Goal: Task Accomplishment & Management: Use online tool/utility

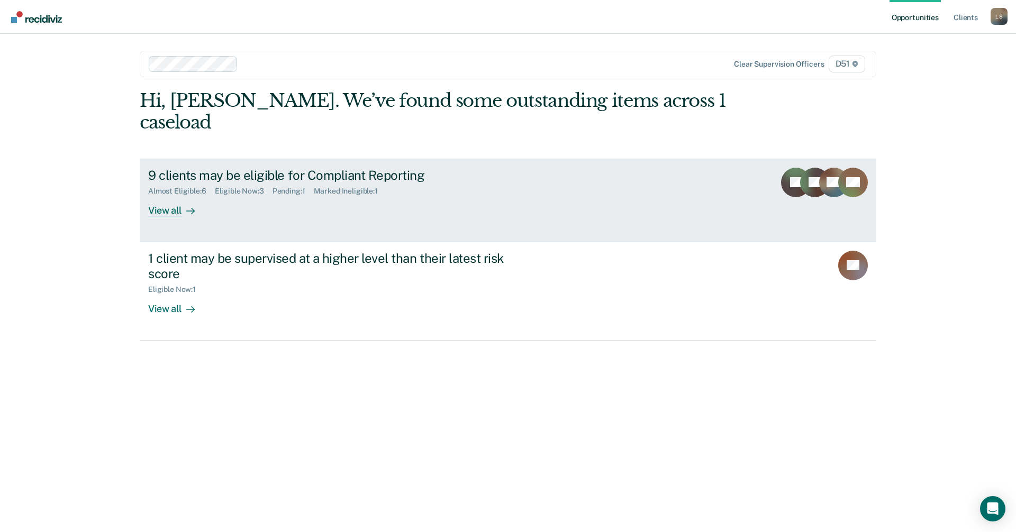
click at [254, 187] on div "Eligible Now : 3" at bounding box center [244, 191] width 58 height 9
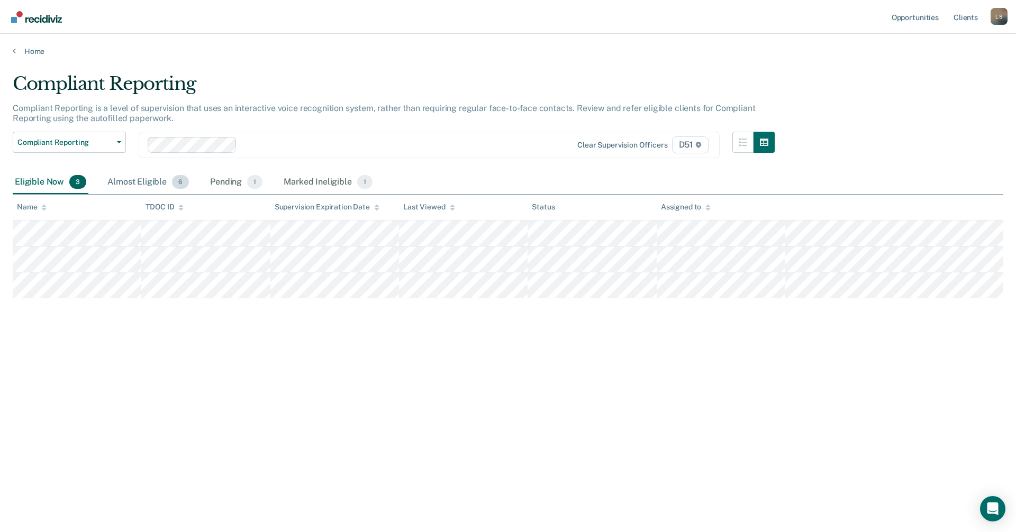
click at [128, 182] on div "Almost Eligible 6" at bounding box center [148, 182] width 86 height 23
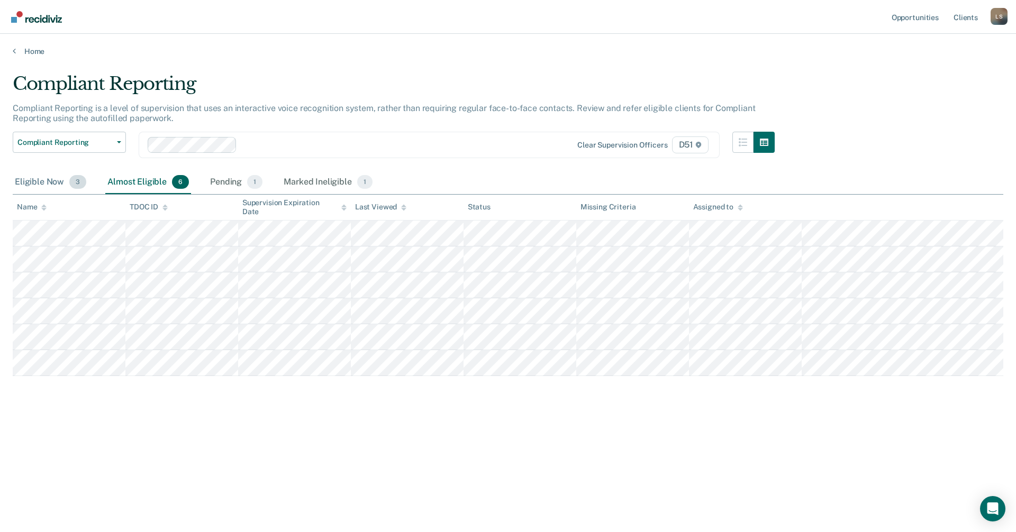
click at [78, 183] on span "3" at bounding box center [77, 182] width 17 height 14
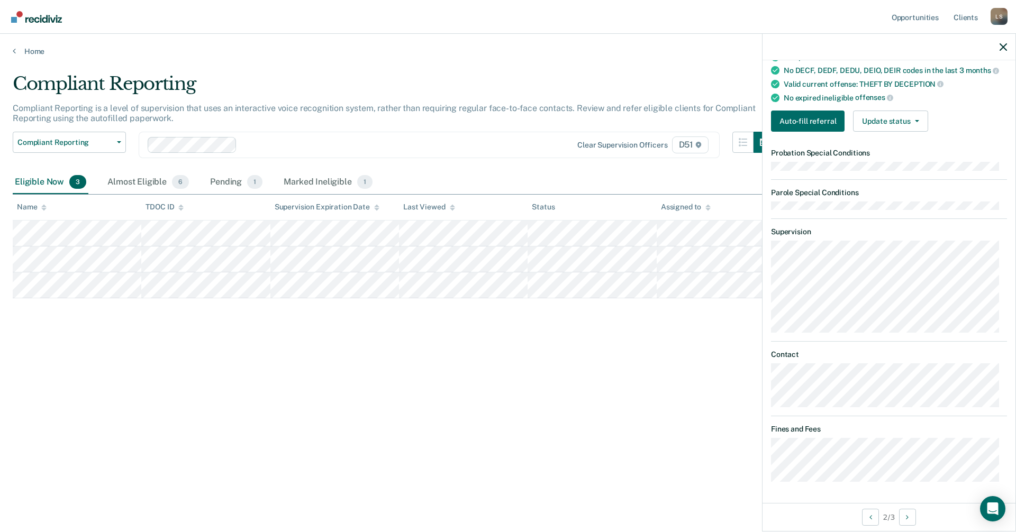
scroll to position [200, 0]
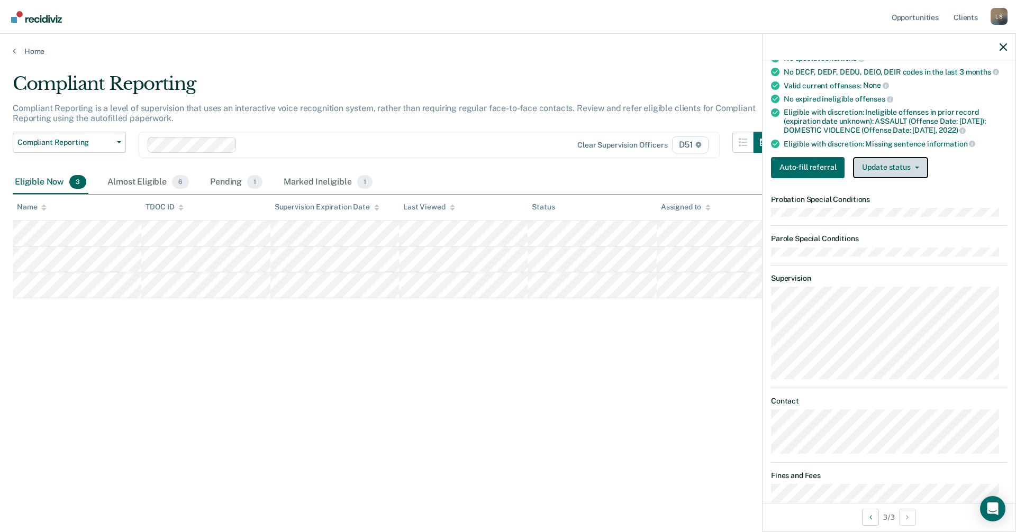
click at [883, 174] on button "Update status" at bounding box center [890, 167] width 75 height 21
